Goal: Information Seeking & Learning: Learn about a topic

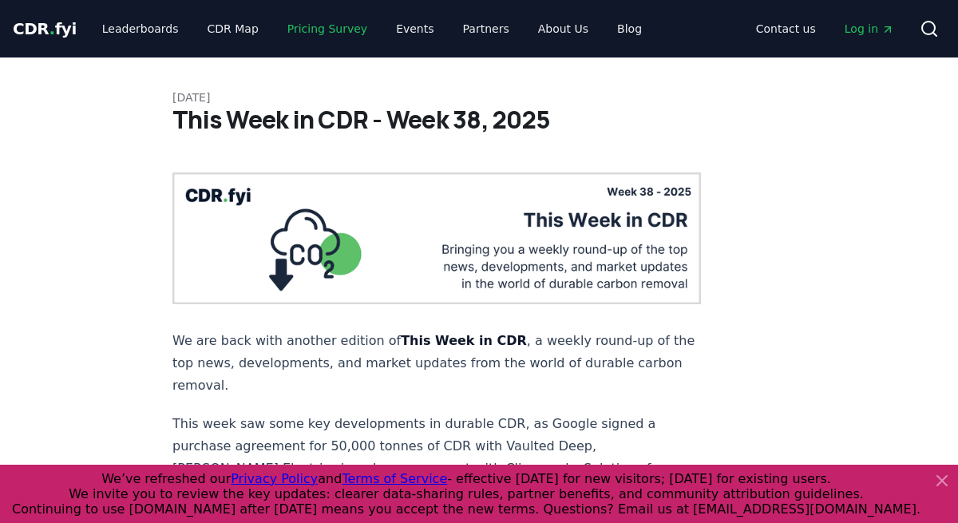
click at [314, 26] on link "Pricing Survey" at bounding box center [327, 28] width 105 height 29
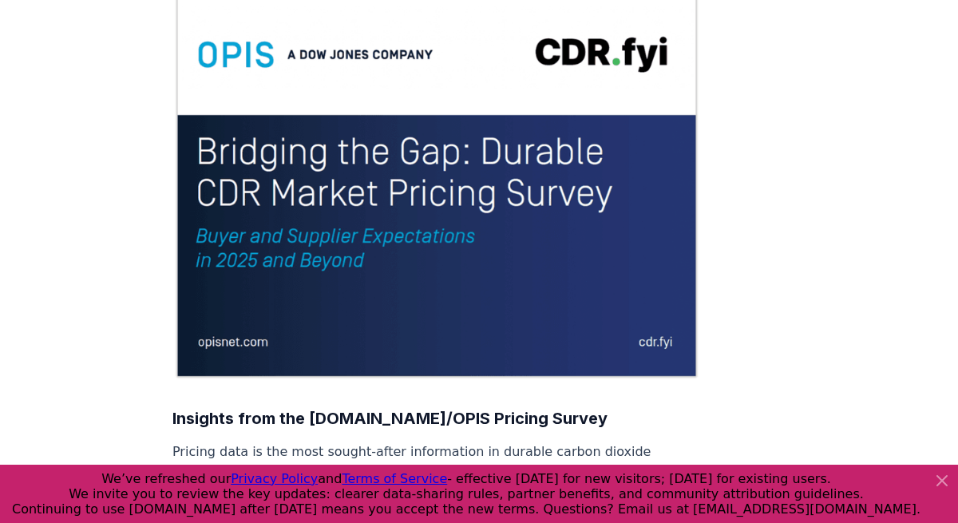
scroll to position [191, 0]
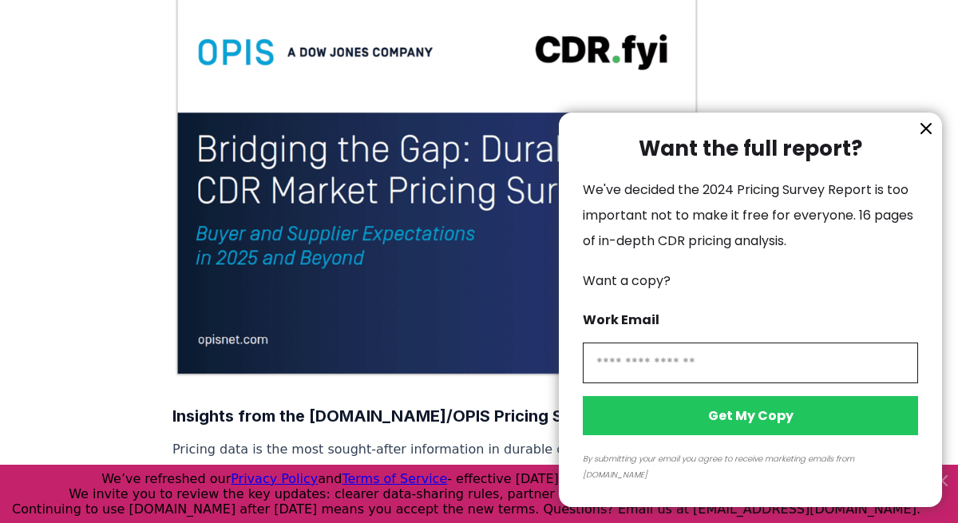
click at [926, 138] on icon "information" at bounding box center [925, 128] width 19 height 19
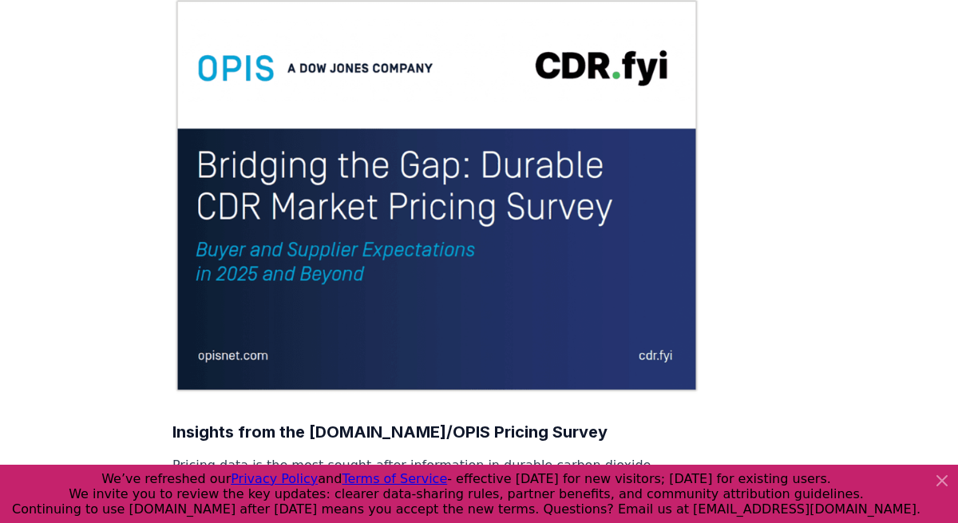
scroll to position [0, 0]
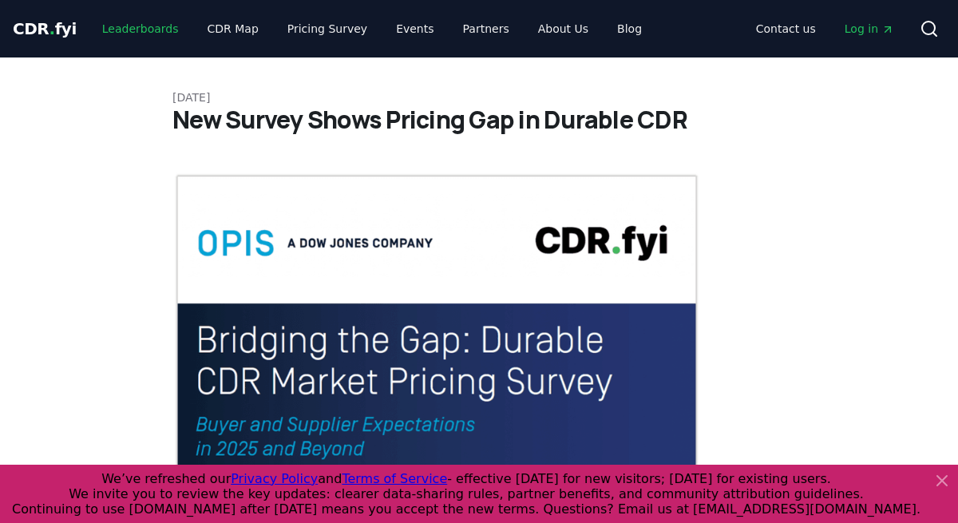
click at [141, 29] on link "Leaderboards" at bounding box center [140, 28] width 102 height 29
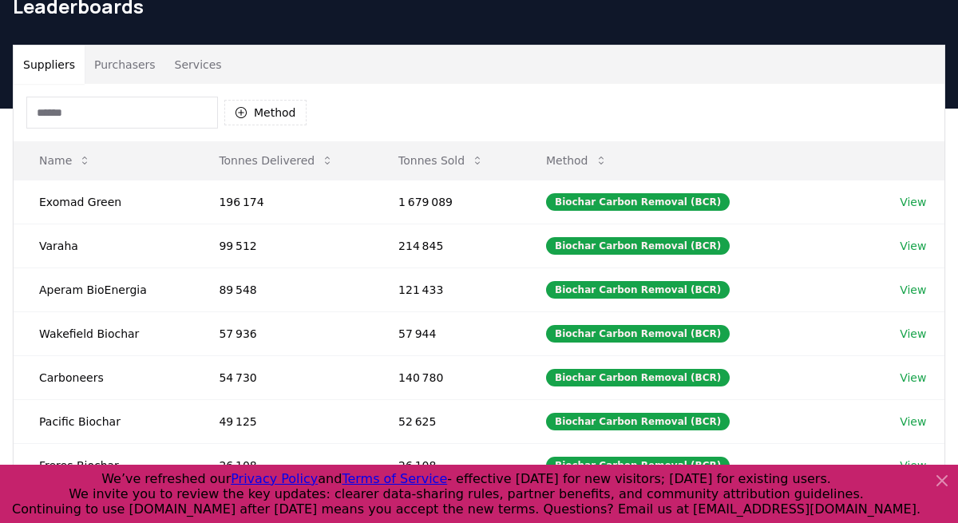
scroll to position [61, 0]
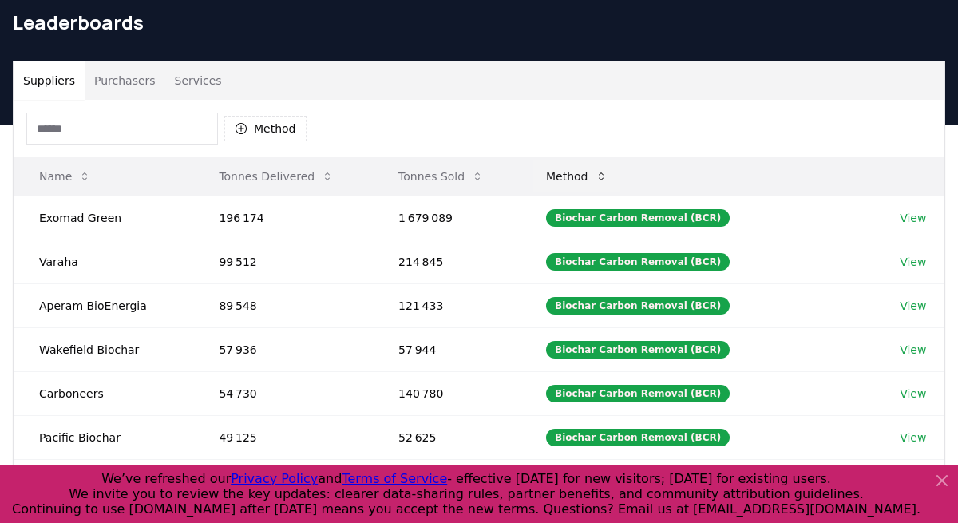
click at [608, 180] on icon at bounding box center [601, 176] width 13 height 13
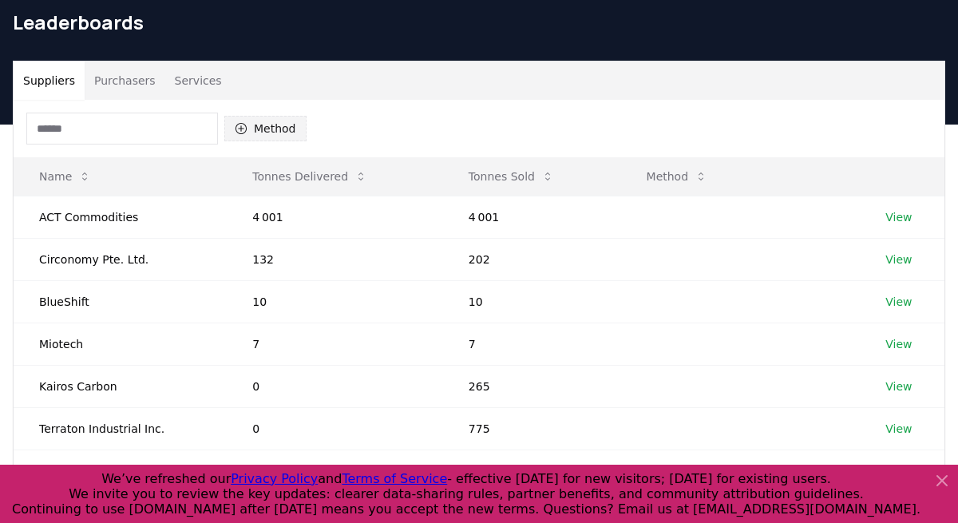
click at [274, 129] on button "Method" at bounding box center [265, 129] width 82 height 26
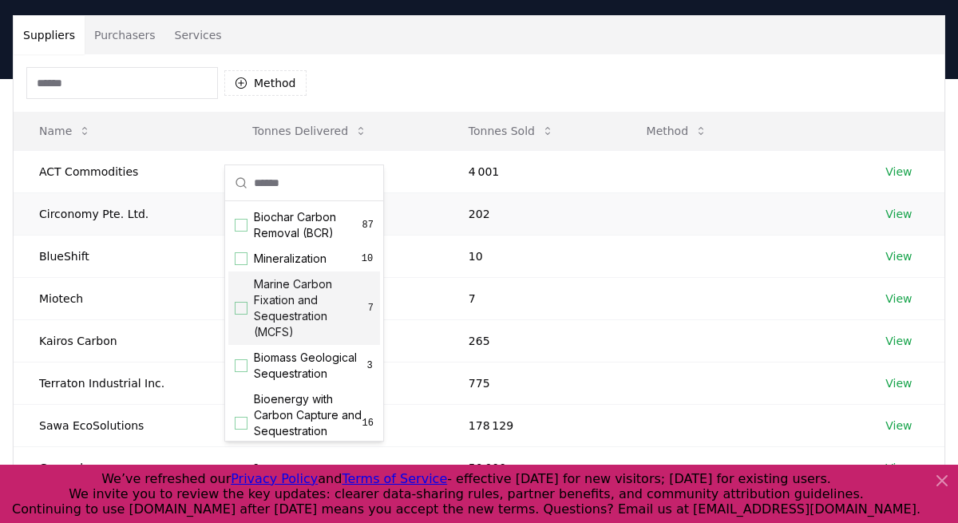
scroll to position [0, 0]
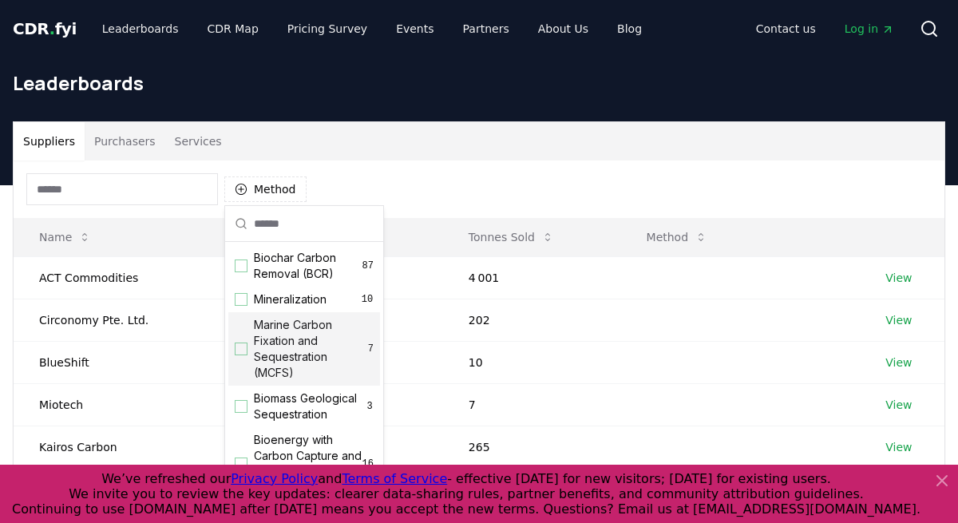
click at [104, 151] on button "Purchasers" at bounding box center [125, 141] width 81 height 38
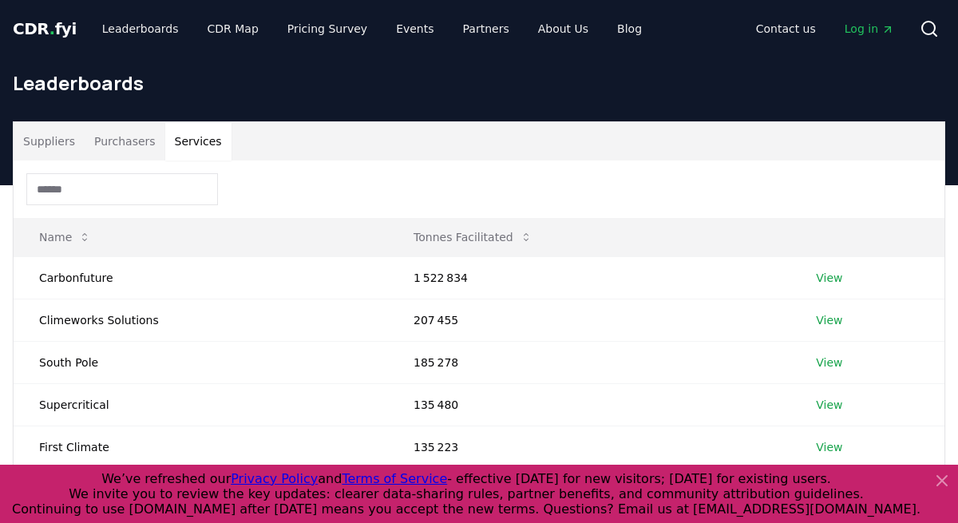
click at [196, 147] on button "Services" at bounding box center [198, 141] width 66 height 38
